Goal: Task Accomplishment & Management: Manage account settings

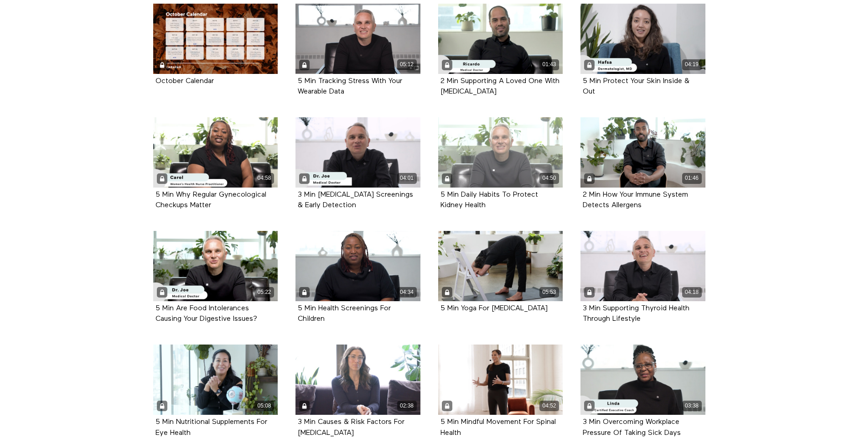
scroll to position [316, 0]
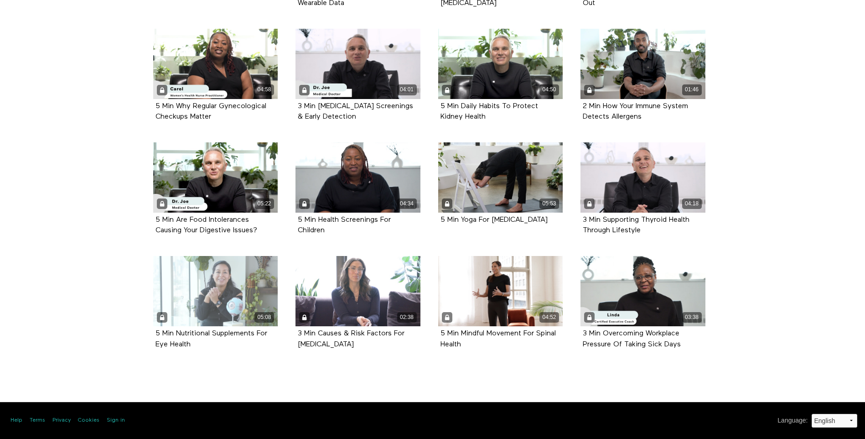
click at [236, 295] on div "05:08" at bounding box center [215, 291] width 125 height 70
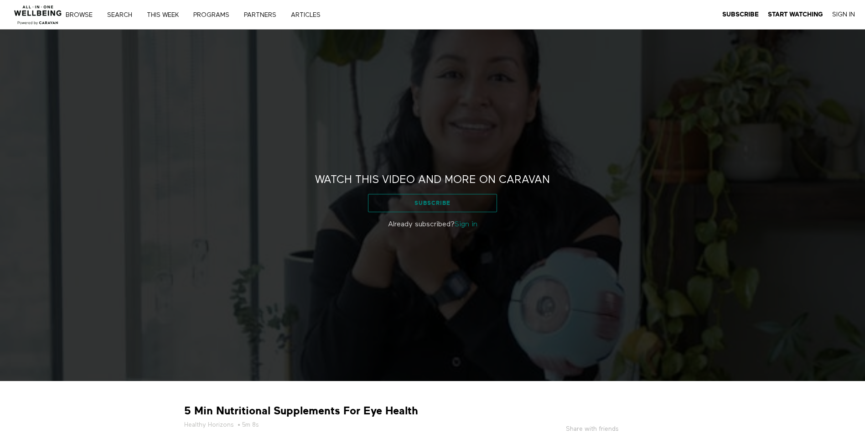
click at [457, 202] on link "Subscribe" at bounding box center [432, 203] width 129 height 18
click at [463, 223] on link "Sign in" at bounding box center [466, 224] width 23 height 7
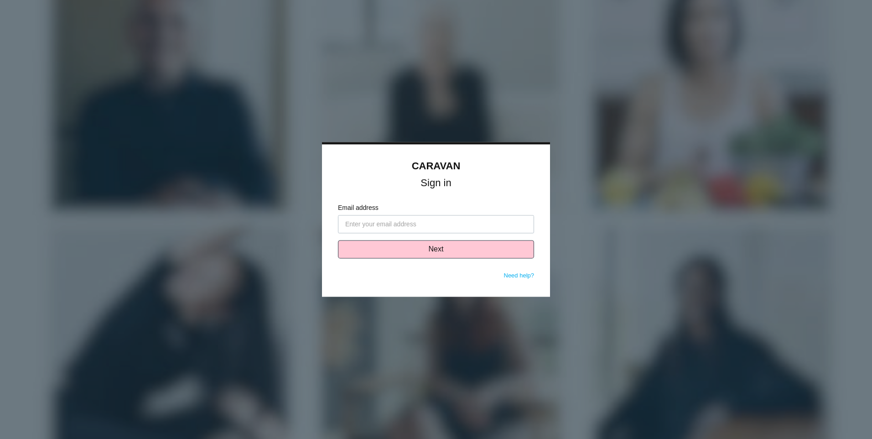
click at [420, 224] on input "Email address" at bounding box center [436, 224] width 196 height 18
type input "[PERSON_NAME][EMAIL_ADDRESS][PERSON_NAME][DOMAIN_NAME]"
click at [418, 249] on button "Next" at bounding box center [436, 249] width 196 height 18
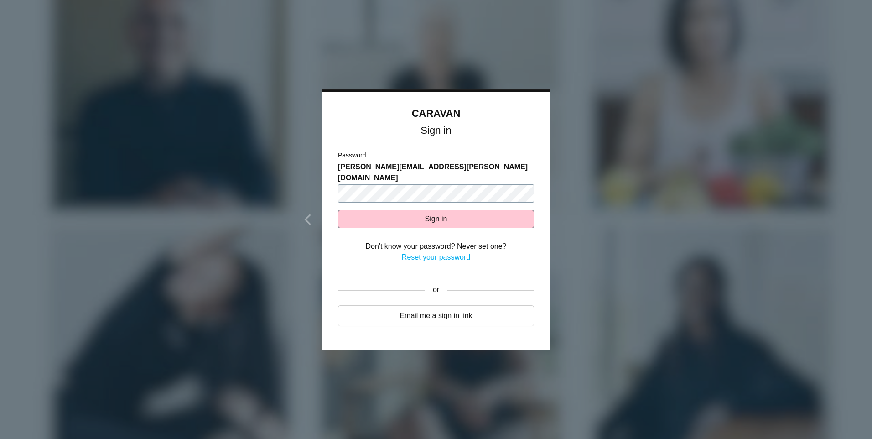
click at [338, 210] on button "Sign in" at bounding box center [436, 219] width 196 height 18
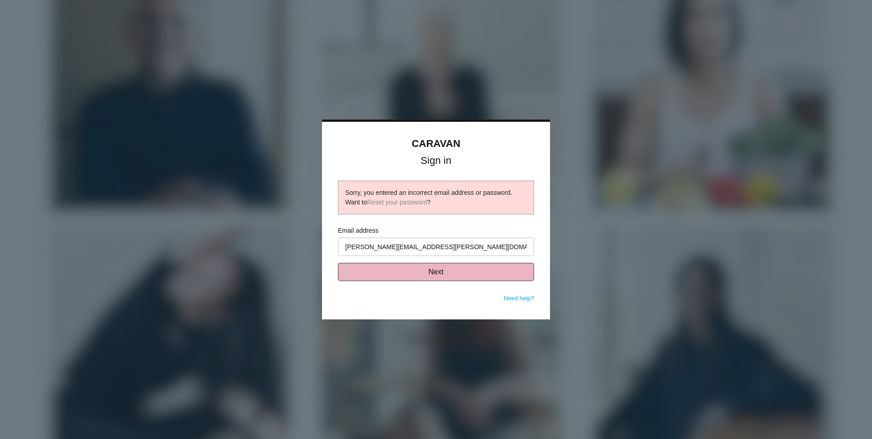
click at [435, 267] on button "Next" at bounding box center [436, 272] width 196 height 18
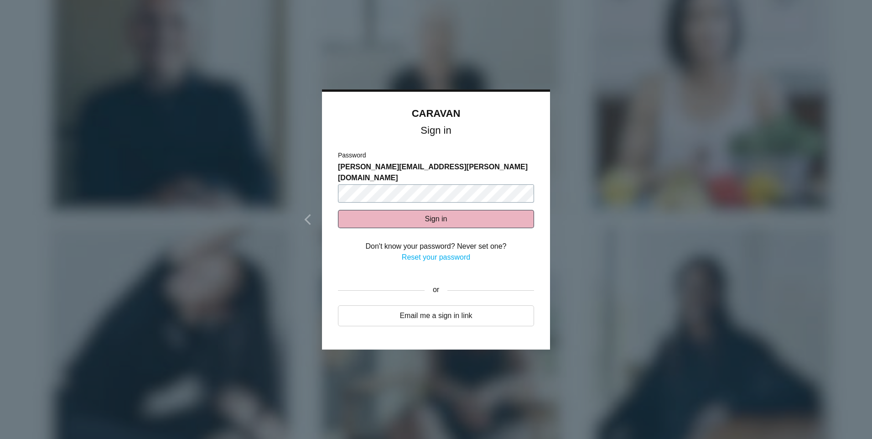
click at [338, 210] on button "Sign in" at bounding box center [436, 219] width 196 height 18
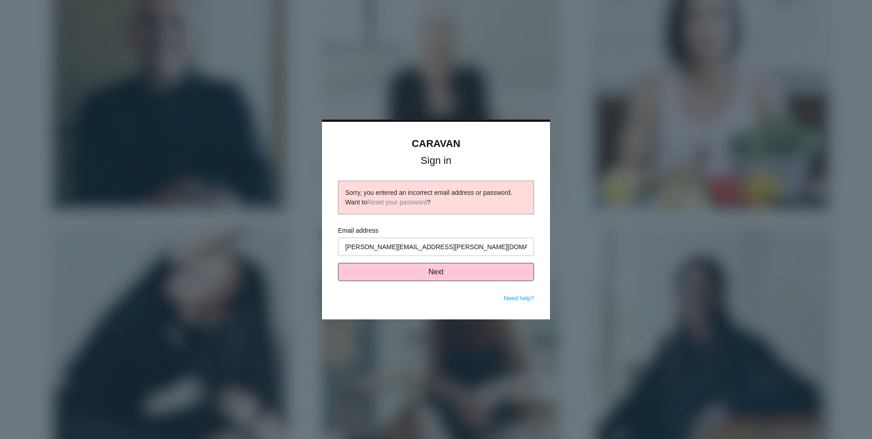
click at [605, 236] on div at bounding box center [436, 219] width 872 height 439
click at [526, 294] on p "Need help?" at bounding box center [519, 299] width 31 height 10
click at [521, 300] on link "Need help?" at bounding box center [519, 298] width 31 height 7
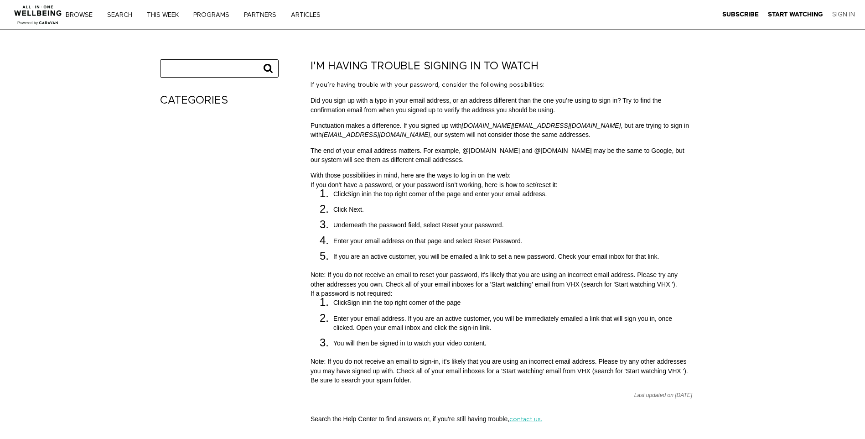
click at [840, 11] on link "Sign In" at bounding box center [843, 14] width 23 height 8
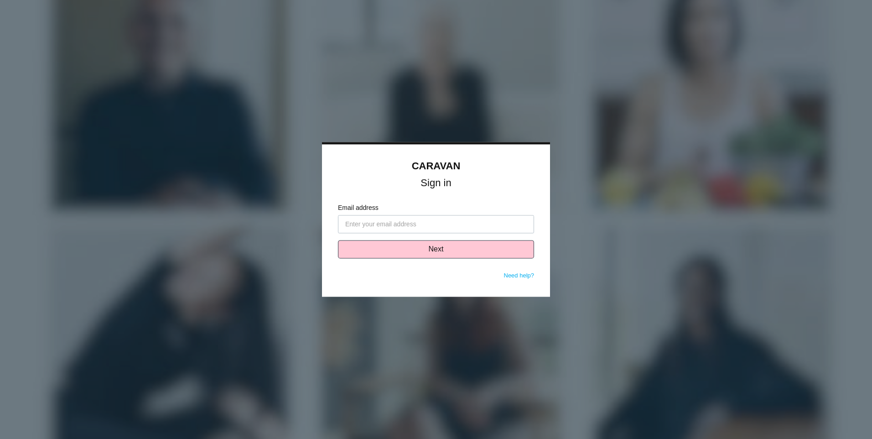
click at [423, 223] on input "Email address" at bounding box center [436, 224] width 196 height 18
type input "[PERSON_NAME][EMAIL_ADDRESS][PERSON_NAME][DOMAIN_NAME]"
click at [420, 249] on button "Next" at bounding box center [436, 249] width 196 height 18
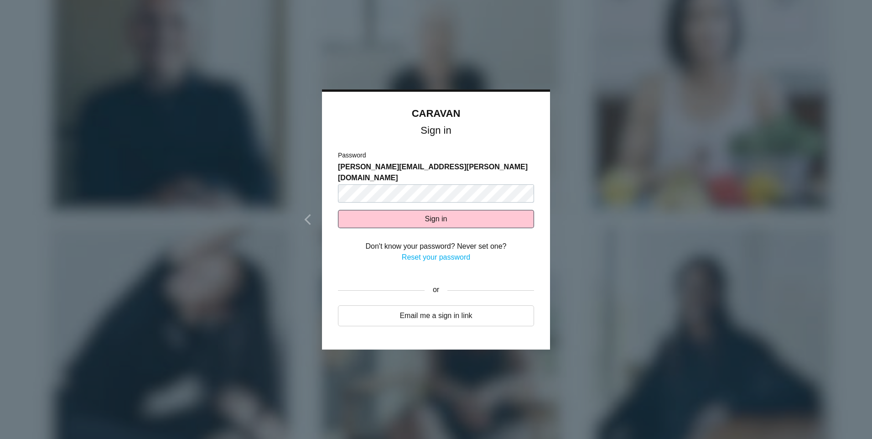
click at [422, 253] on link "Reset your password" at bounding box center [436, 257] width 68 height 8
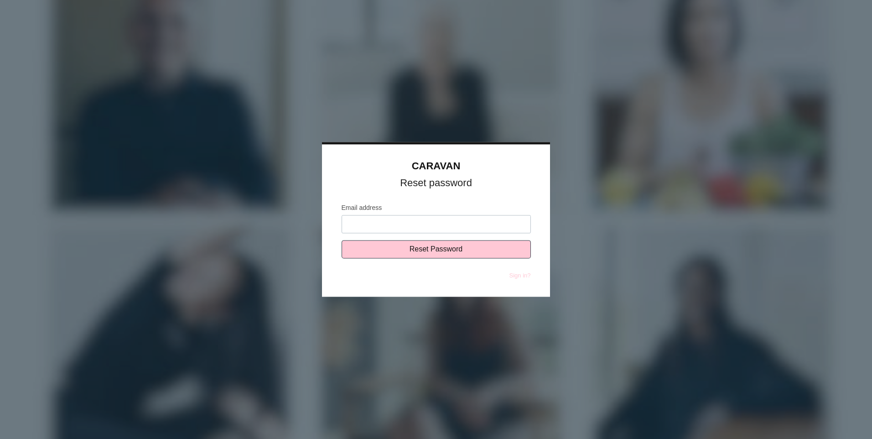
click at [421, 225] on input "Email address" at bounding box center [436, 224] width 189 height 18
type input "[PERSON_NAME][EMAIL_ADDRESS][PERSON_NAME][DOMAIN_NAME]"
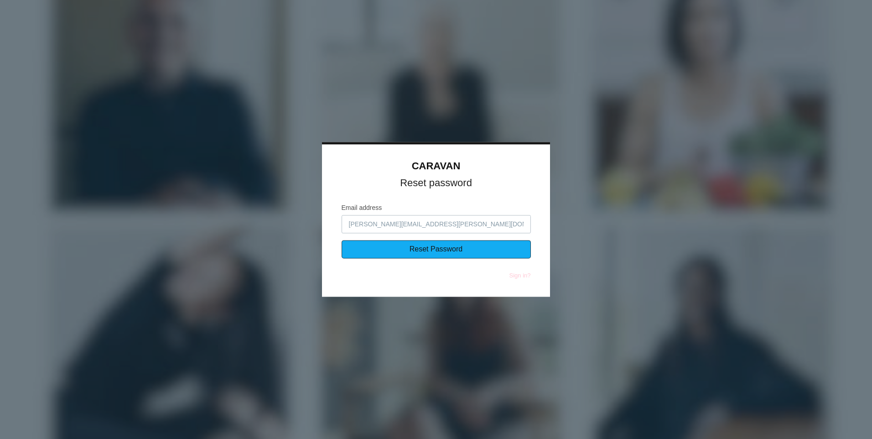
click at [456, 245] on input "Reset Password" at bounding box center [436, 249] width 189 height 18
type input "Sending..."
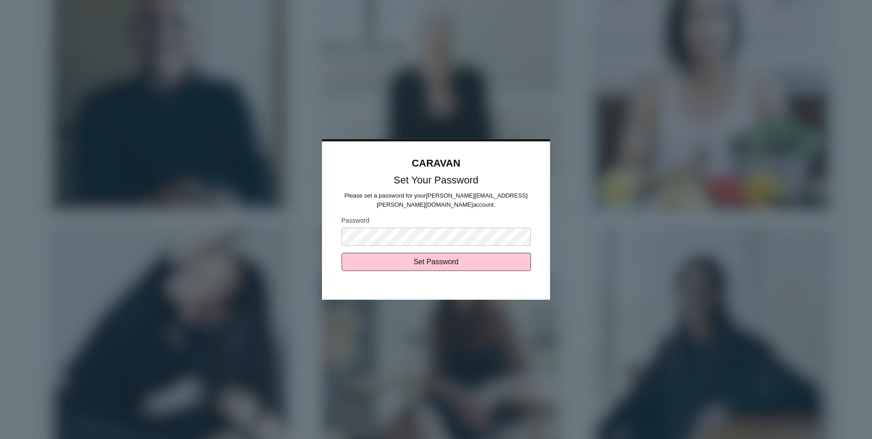
click at [342, 253] on input "Set Password" at bounding box center [436, 262] width 189 height 18
type input "Sending..."
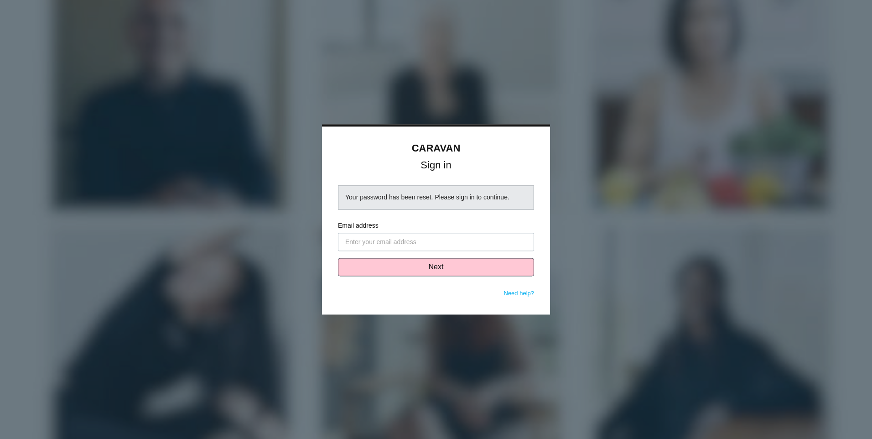
drag, startPoint x: 0, startPoint y: 0, endPoint x: 435, endPoint y: 237, distance: 495.1
click at [435, 237] on input "Email address" at bounding box center [436, 242] width 196 height 18
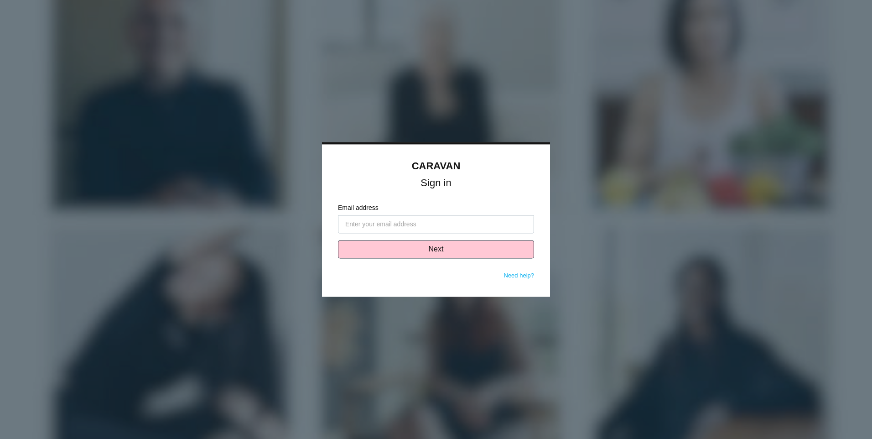
type input "[PERSON_NAME][EMAIL_ADDRESS][PERSON_NAME][DOMAIN_NAME]"
click at [420, 257] on button "Next" at bounding box center [436, 249] width 196 height 18
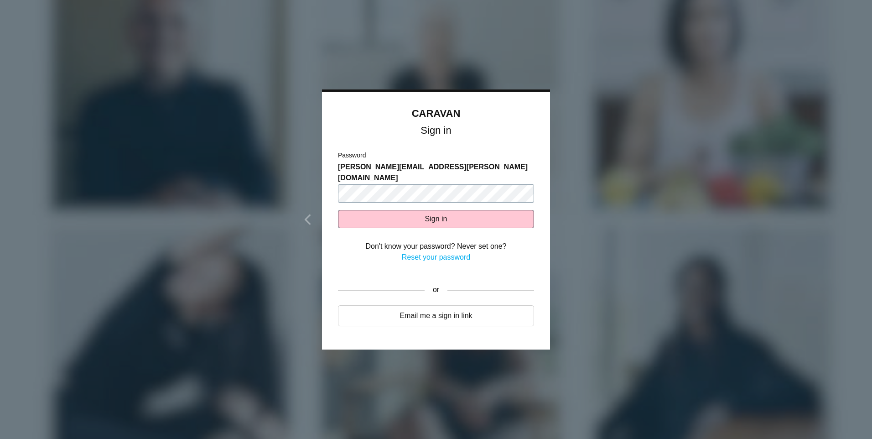
click at [338, 210] on button "Sign in" at bounding box center [436, 219] width 196 height 18
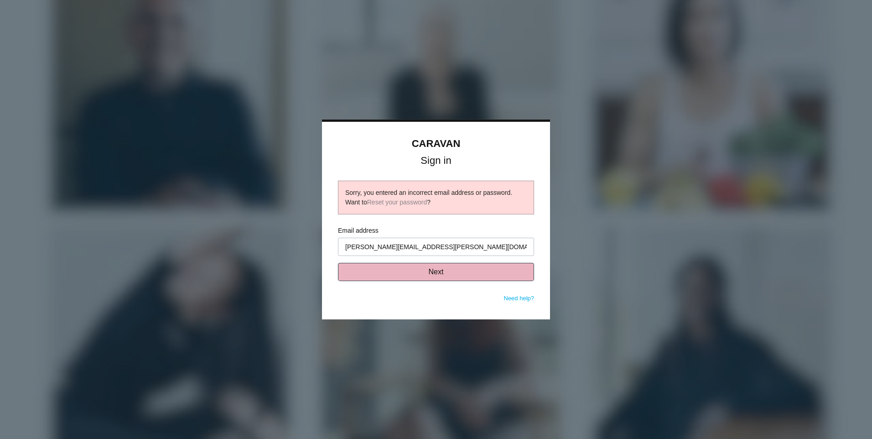
click at [426, 268] on button "Next" at bounding box center [436, 272] width 196 height 18
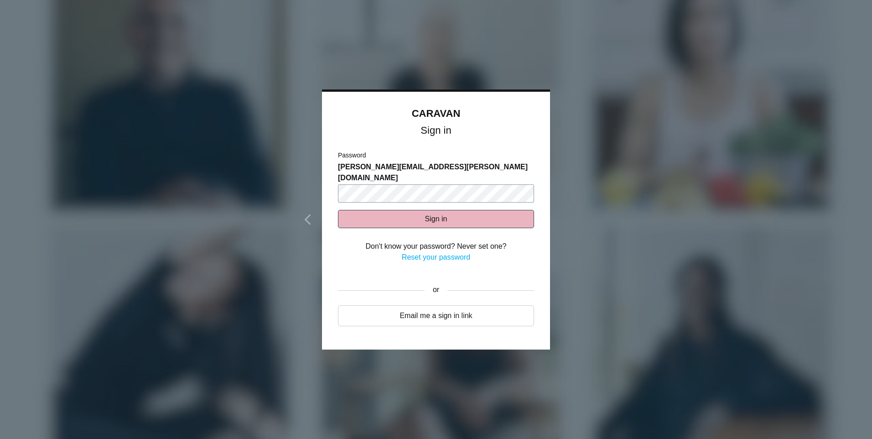
click at [338, 210] on button "Sign in" at bounding box center [436, 219] width 196 height 18
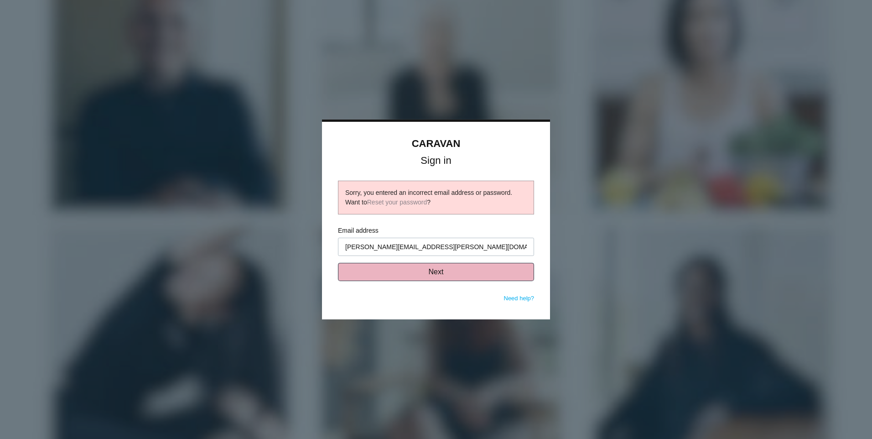
click at [419, 269] on button "Next" at bounding box center [436, 272] width 196 height 18
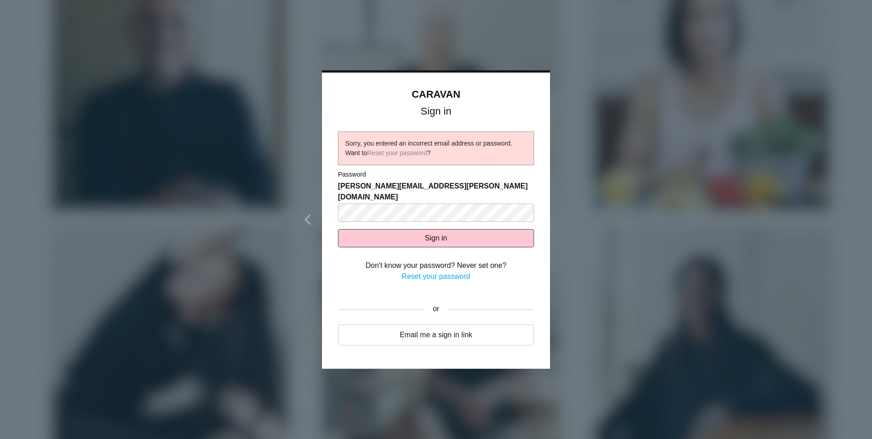
click at [420, 272] on link "Reset your password" at bounding box center [436, 276] width 68 height 8
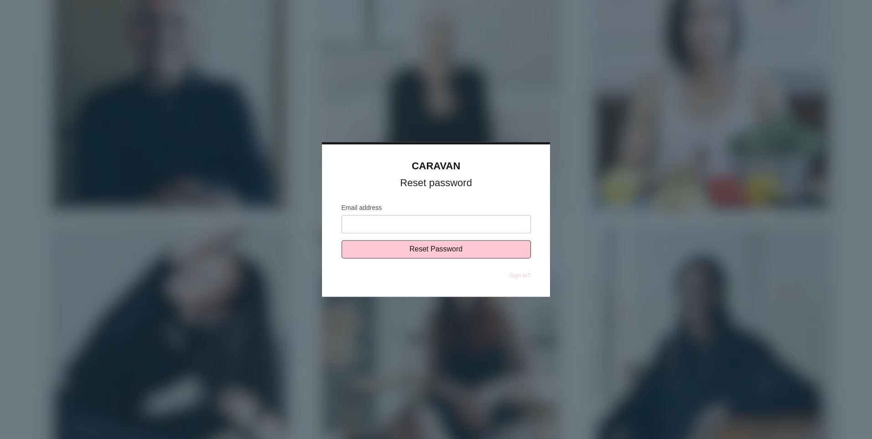
click at [429, 228] on input "Email address" at bounding box center [436, 224] width 189 height 18
type input "[PERSON_NAME][EMAIL_ADDRESS][PERSON_NAME][DOMAIN_NAME]"
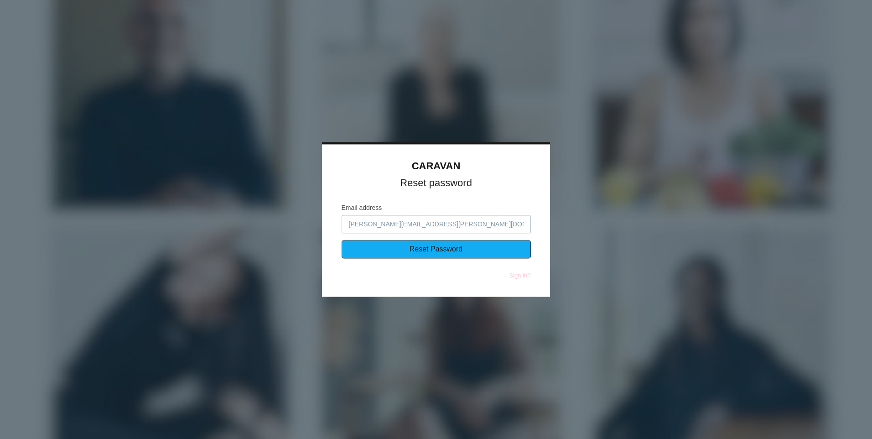
click at [426, 252] on input "Reset Password" at bounding box center [436, 249] width 189 height 18
type input "Sending..."
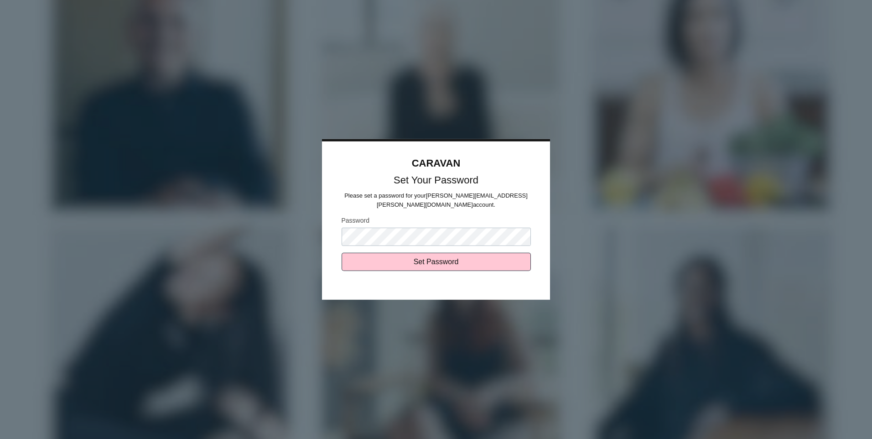
click at [342, 253] on input "Set Password" at bounding box center [436, 262] width 189 height 18
type input "Sending..."
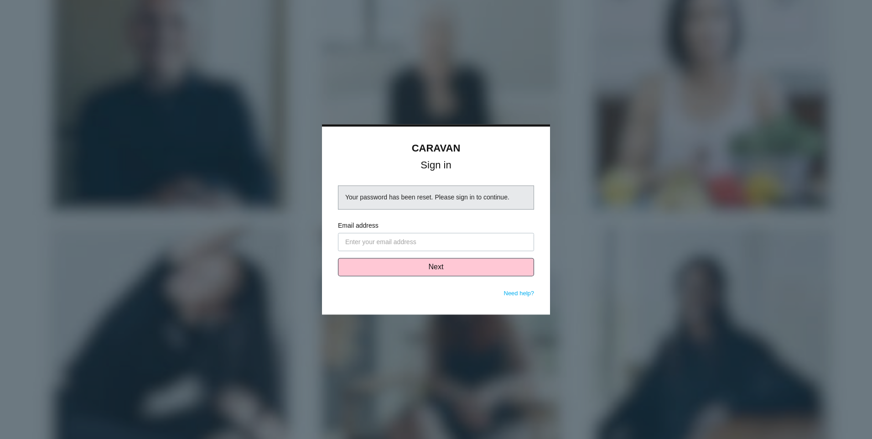
click at [467, 240] on input "Email address" at bounding box center [436, 242] width 196 height 18
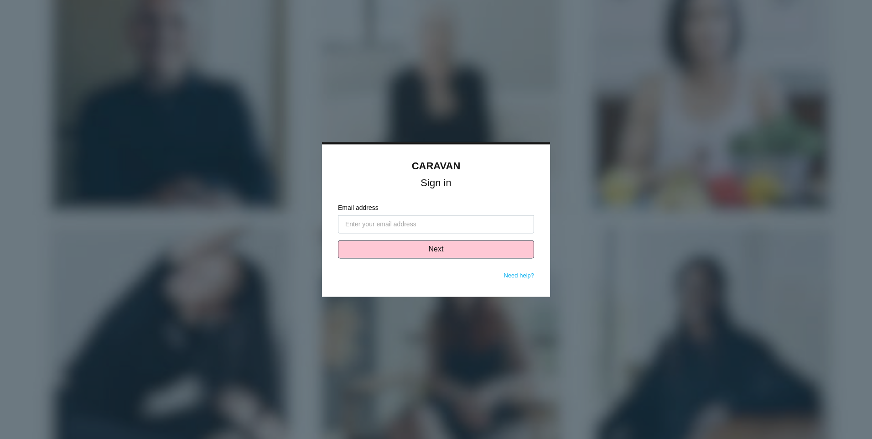
type input "[PERSON_NAME][EMAIL_ADDRESS][PERSON_NAME][DOMAIN_NAME]"
click at [453, 244] on button "Next" at bounding box center [436, 249] width 196 height 18
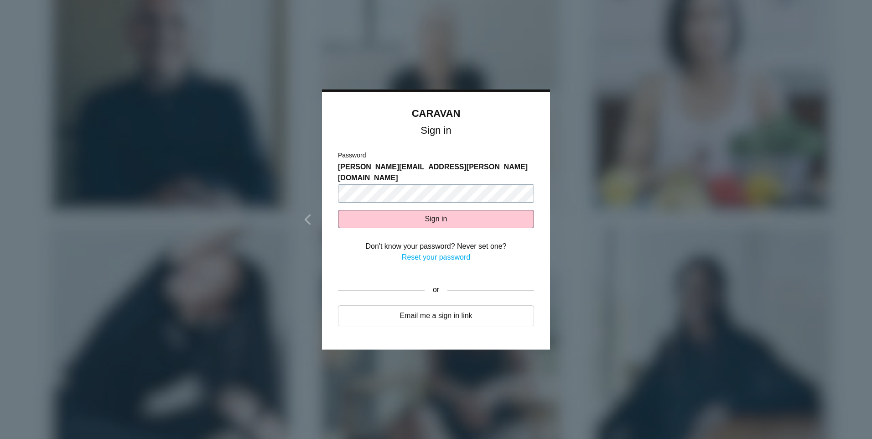
click at [338, 210] on button "Sign in" at bounding box center [436, 219] width 196 height 18
